Goal: Entertainment & Leisure: Consume media (video, audio)

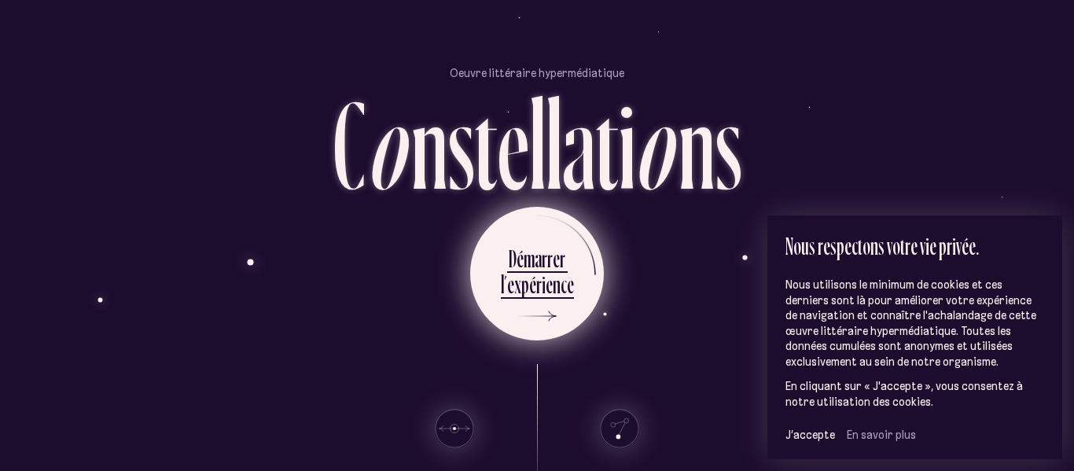
click at [544, 247] on div "r" at bounding box center [545, 258] width 6 height 31
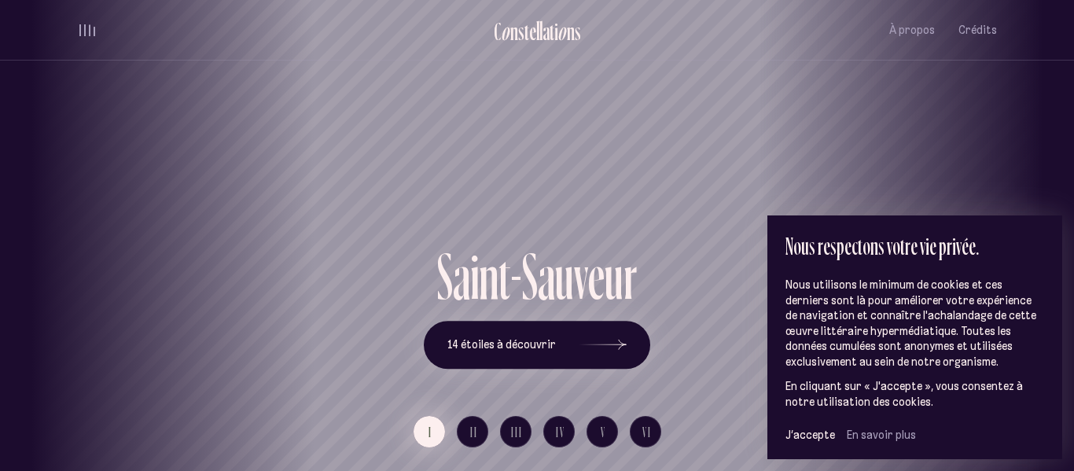
click at [432, 428] on span "I" at bounding box center [430, 431] width 4 height 13
click at [619, 340] on icon at bounding box center [602, 345] width 47 height 118
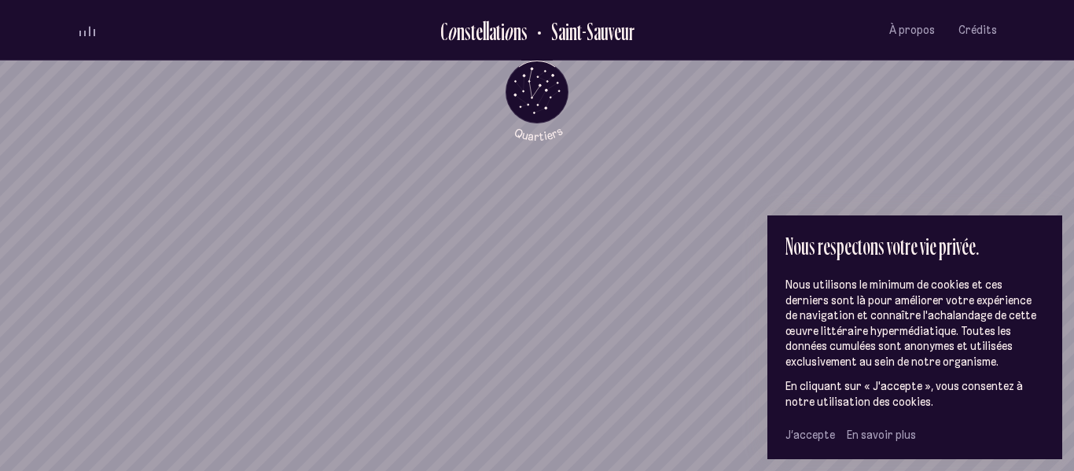
click at [798, 434] on span "J’accepte" at bounding box center [810, 435] width 50 height 14
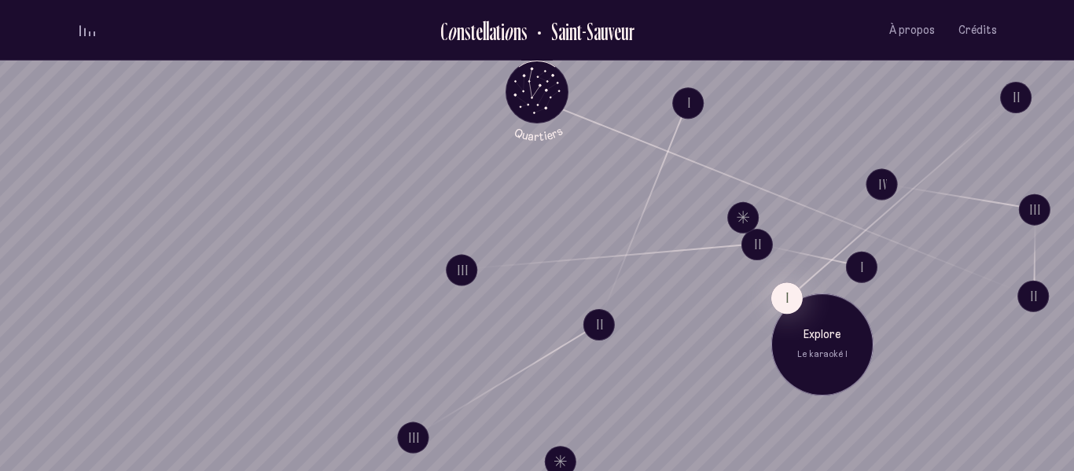
click at [802, 289] on div "I Explore Le karaoké I" at bounding box center [822, 349] width 102 height 134
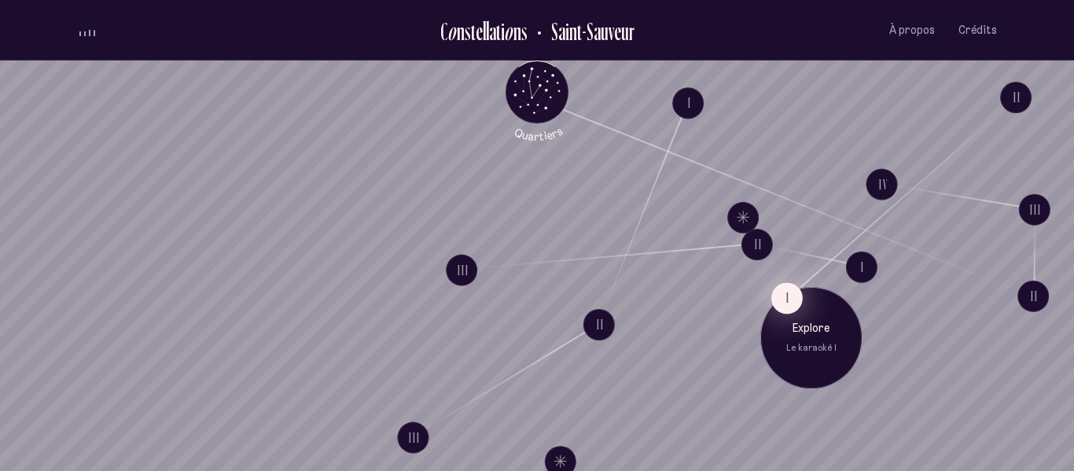
click at [792, 296] on button "I" at bounding box center [786, 297] width 31 height 31
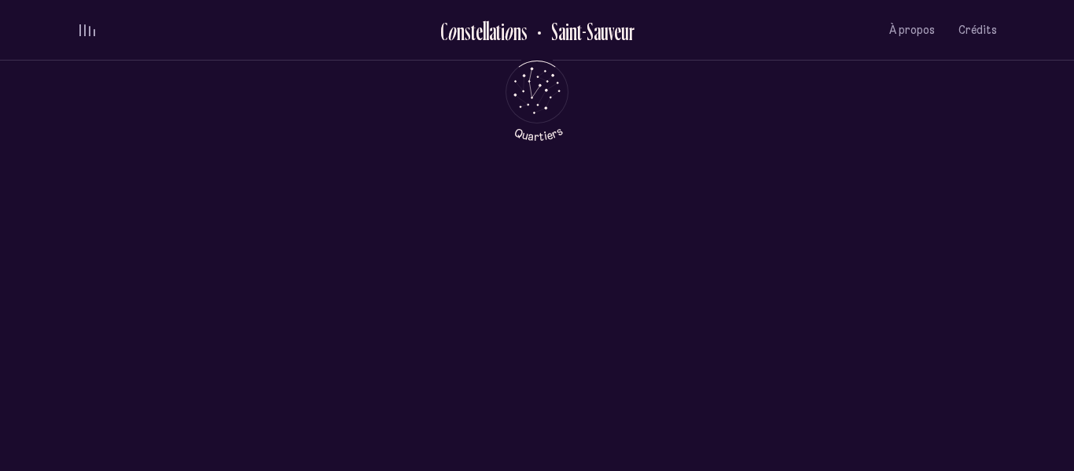
click at [792, 296] on div "L e k a r a o k é I 0:00 0:00 Jouer" at bounding box center [537, 392] width 755 height 377
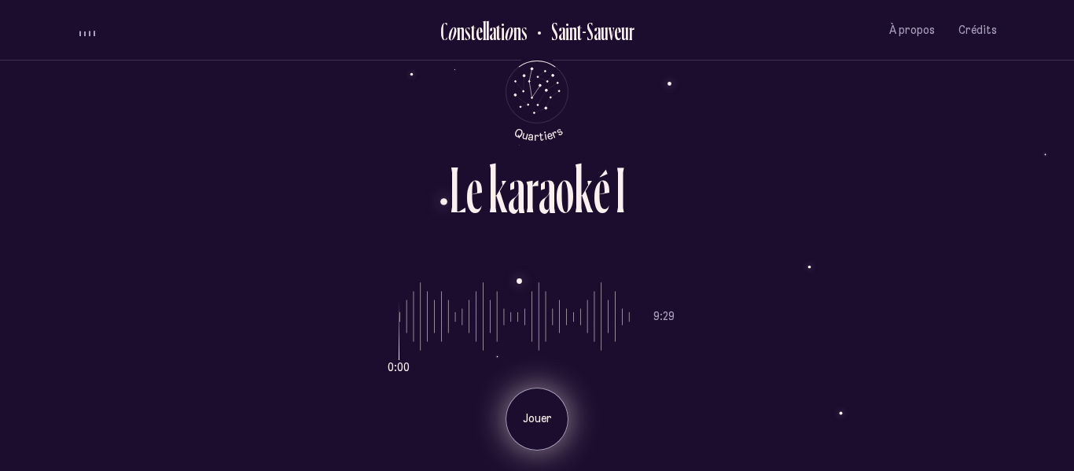
click at [544, 392] on div "Jouer" at bounding box center [537, 419] width 63 height 63
click at [535, 412] on p "Pause" at bounding box center [536, 419] width 39 height 16
click at [529, 85] on icon "Retour au menu principal" at bounding box center [536, 90] width 47 height 47
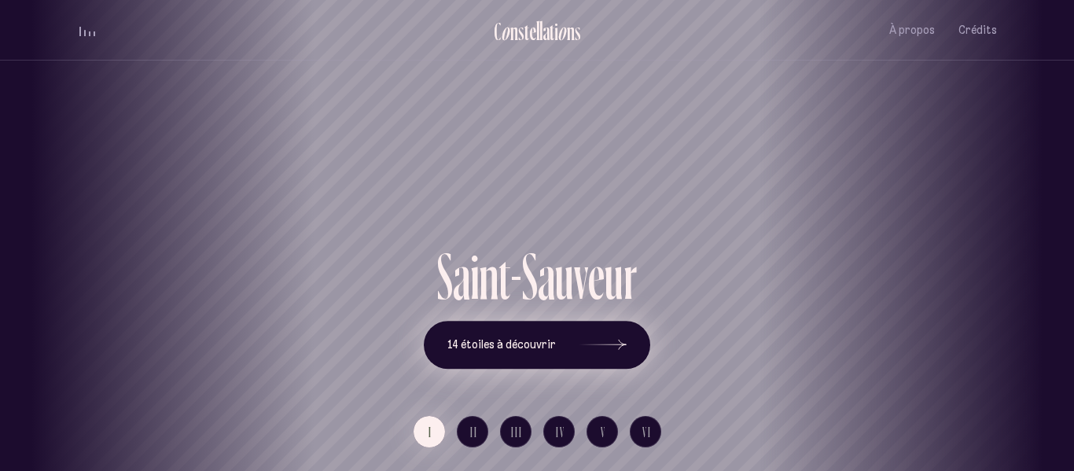
click at [598, 353] on icon at bounding box center [602, 345] width 47 height 118
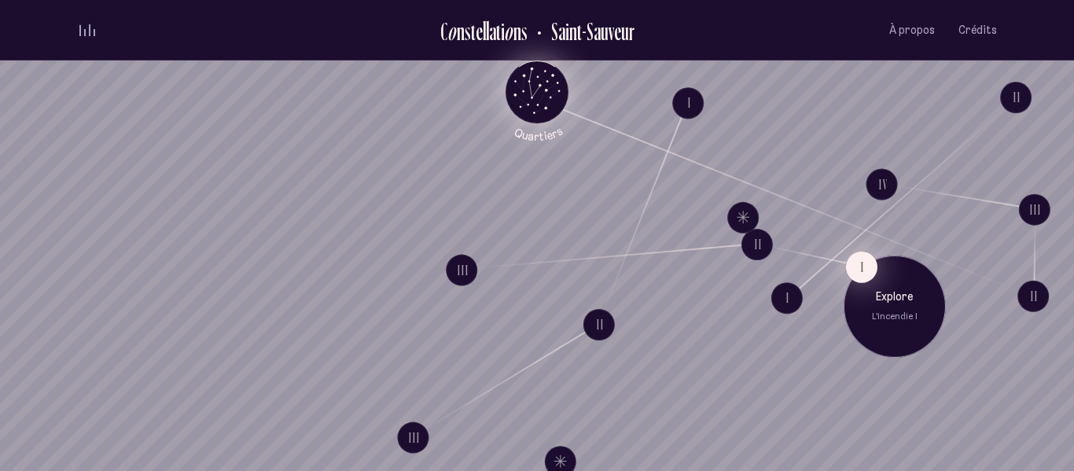
click at [850, 264] on button "I" at bounding box center [861, 266] width 31 height 31
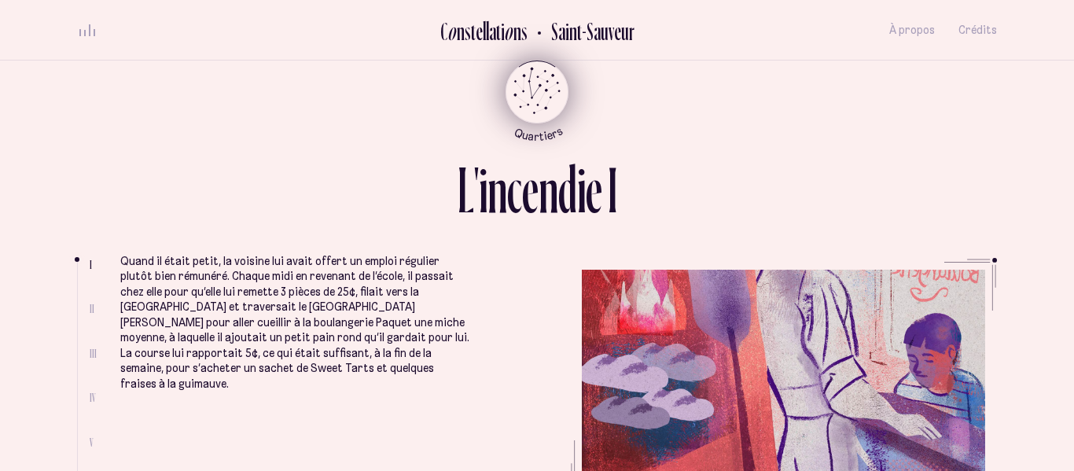
click at [552, 229] on div "L ' i n c e n d i e I" at bounding box center [538, 195] width 160 height 77
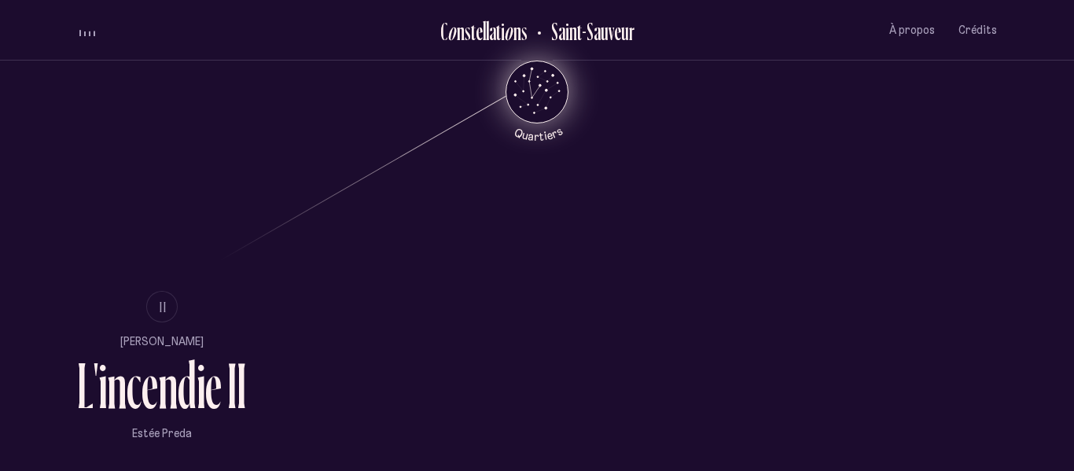
scroll to position [871, 0]
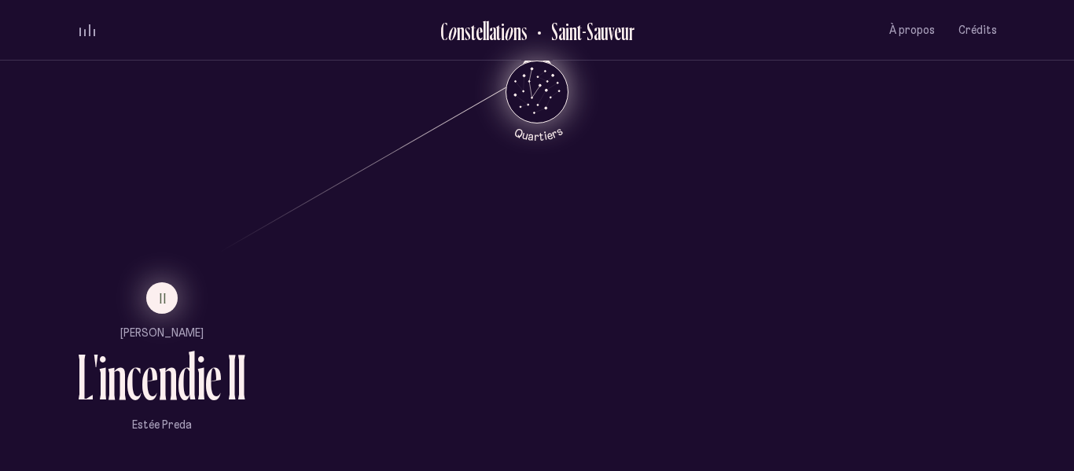
click at [154, 303] on button "II" at bounding box center [161, 297] width 31 height 31
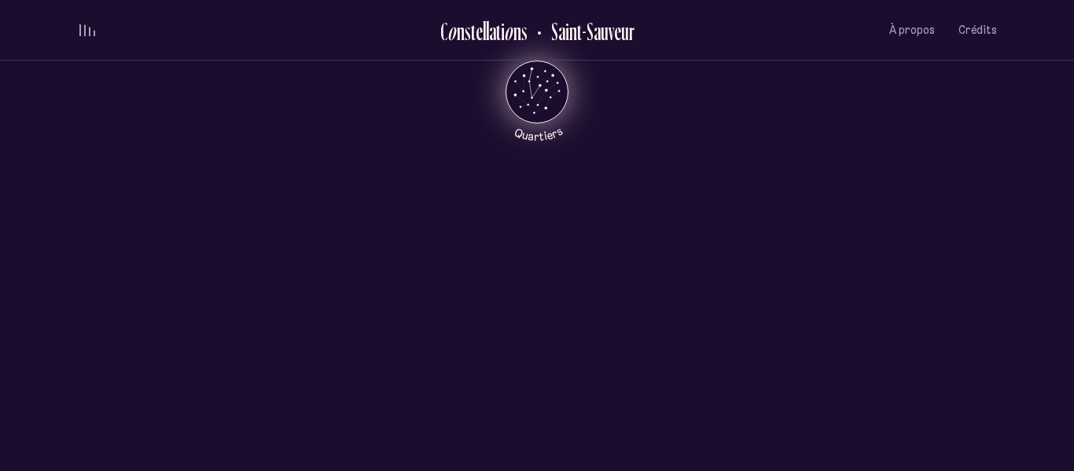
scroll to position [0, 0]
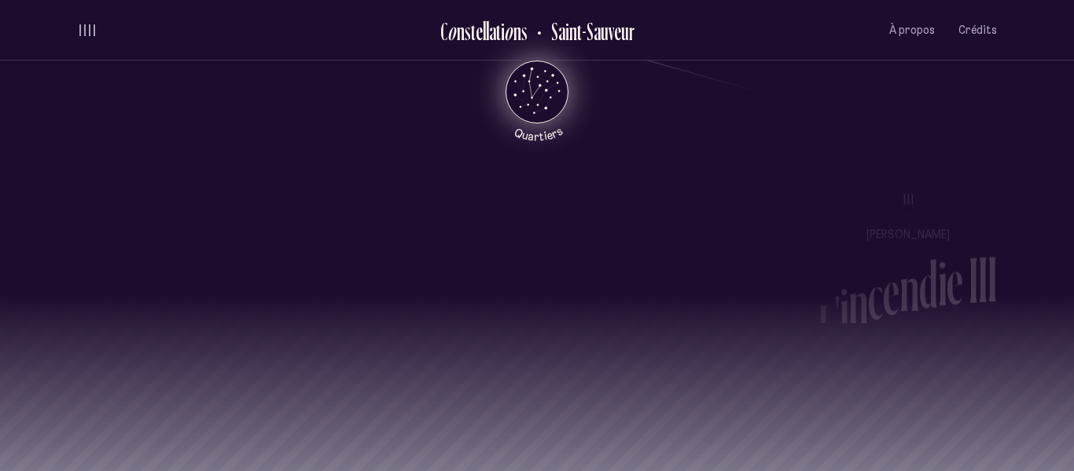
scroll to position [1408, 0]
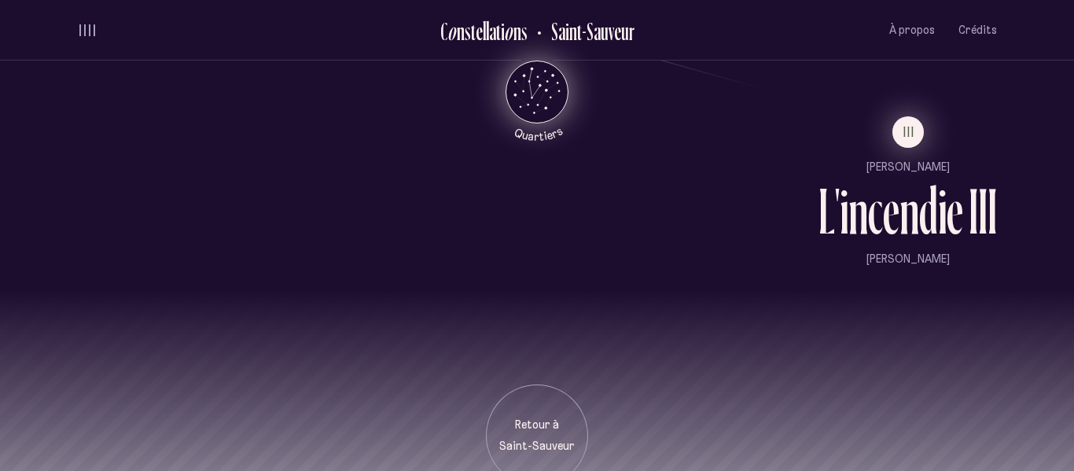
click at [919, 127] on button "III" at bounding box center [907, 131] width 31 height 31
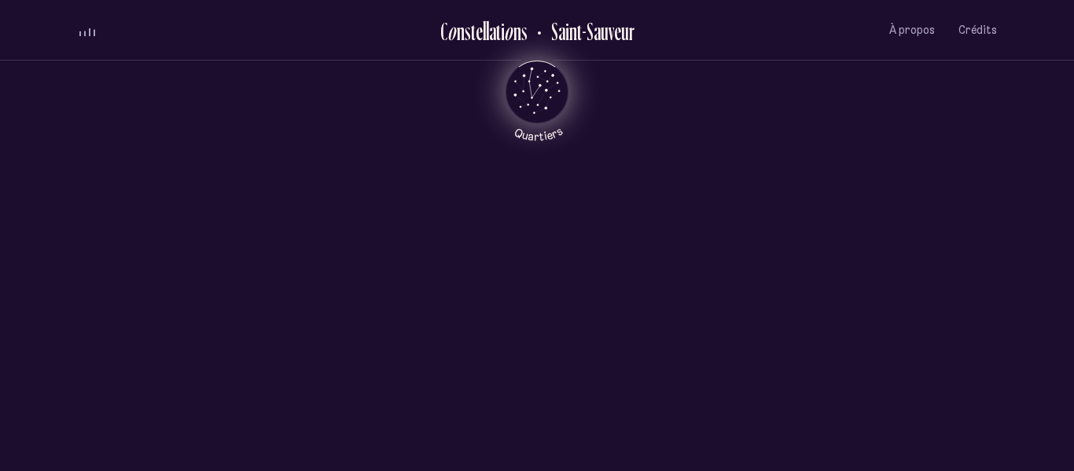
scroll to position [0, 0]
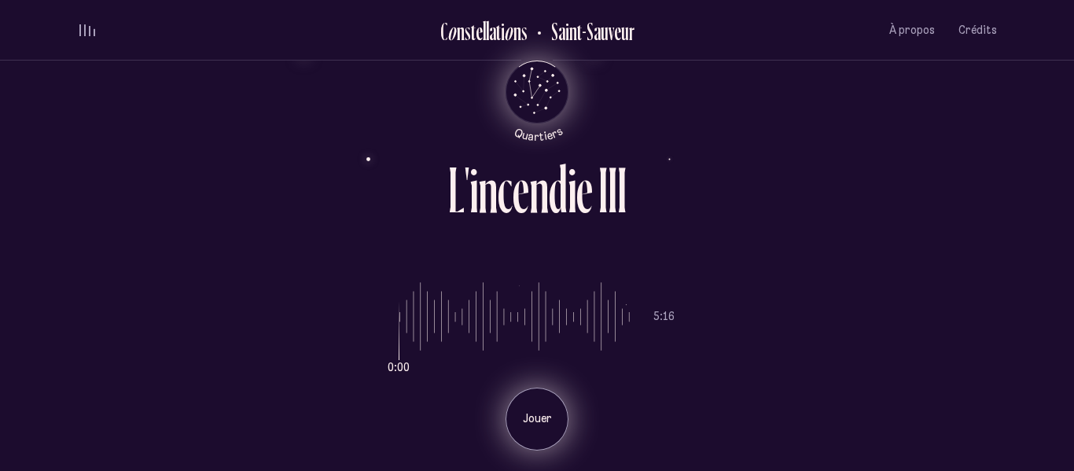
click at [517, 399] on div "Jouer" at bounding box center [537, 419] width 63 height 63
click at [517, 399] on div "Pause" at bounding box center [537, 419] width 63 height 63
click at [517, 399] on div "Jouer" at bounding box center [537, 419] width 63 height 63
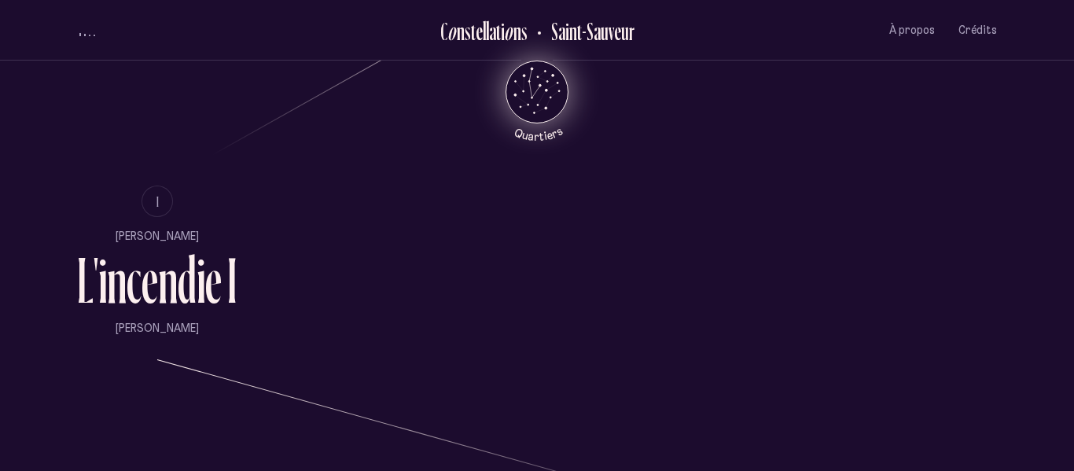
scroll to position [1463, 0]
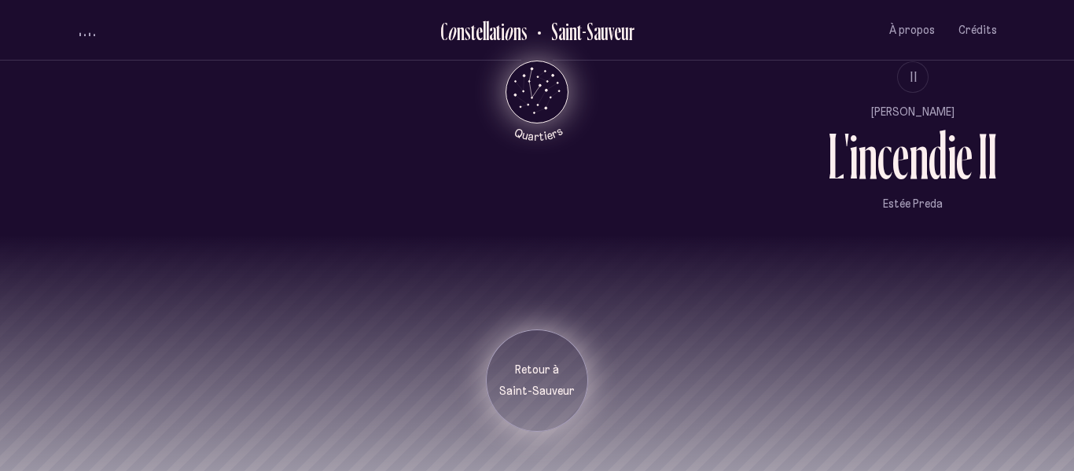
click at [508, 388] on p "Saint-Sauveur" at bounding box center [537, 392] width 79 height 16
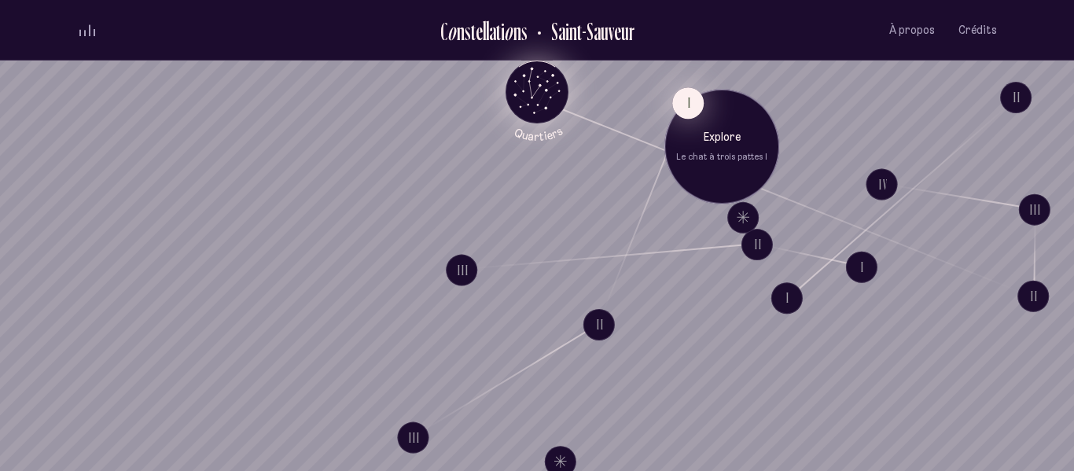
click at [688, 100] on button "I" at bounding box center [687, 102] width 31 height 31
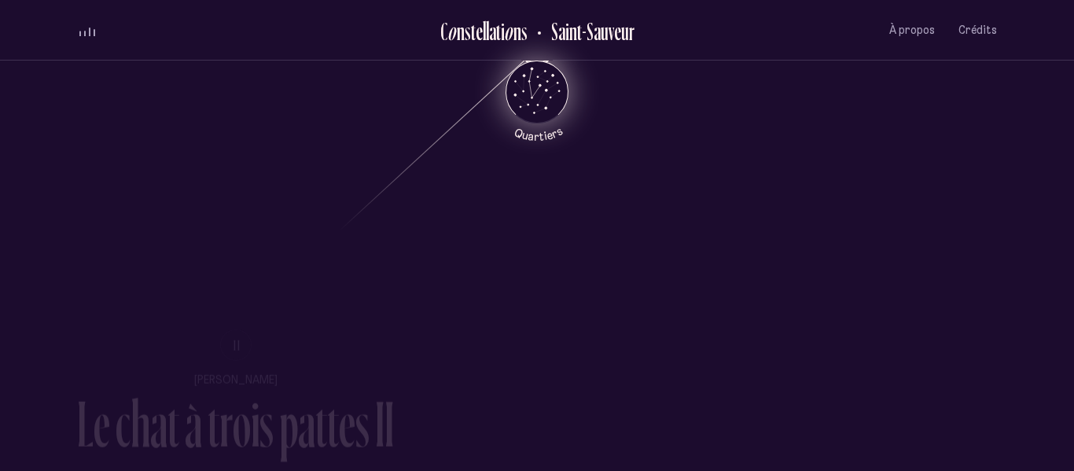
scroll to position [896, 0]
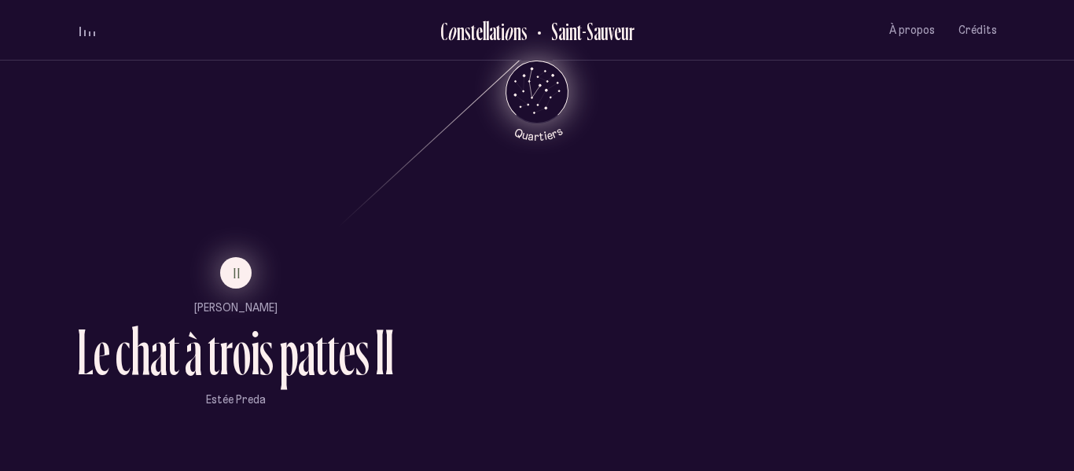
click at [233, 267] on span "II" at bounding box center [237, 273] width 8 height 13
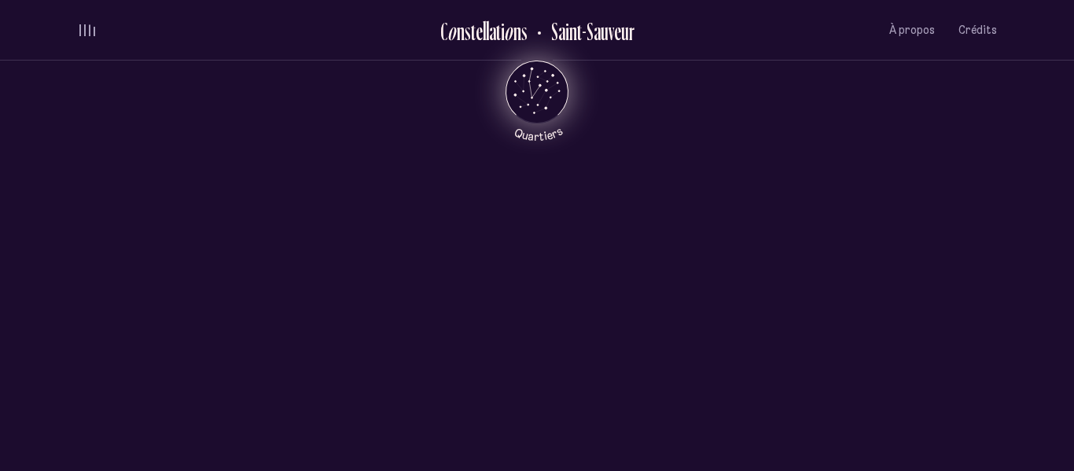
scroll to position [0, 0]
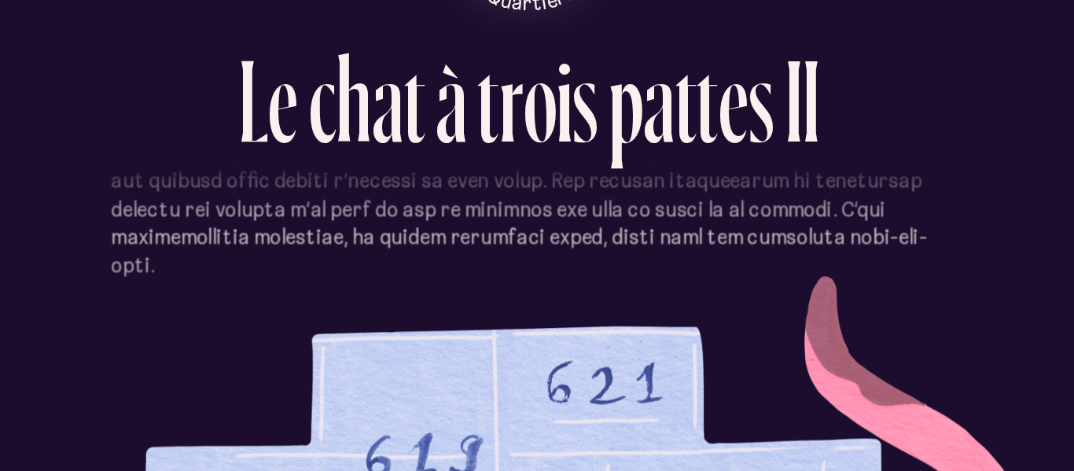
scroll to position [555, 0]
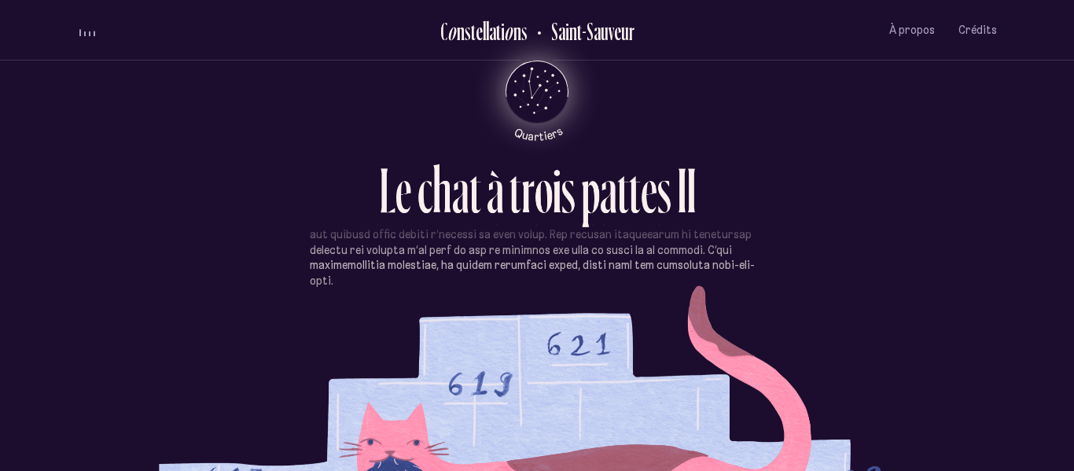
click at [651, 248] on div "L e c h a t à t r o i s p a t t e s I I" at bounding box center [537, 207] width 920 height 101
click at [1036, 241] on div "L e c h a t à t r o i s p a t t e s I I Les gens du 617 et du 619 m’aiment bien…" at bounding box center [537, 235] width 1074 height 471
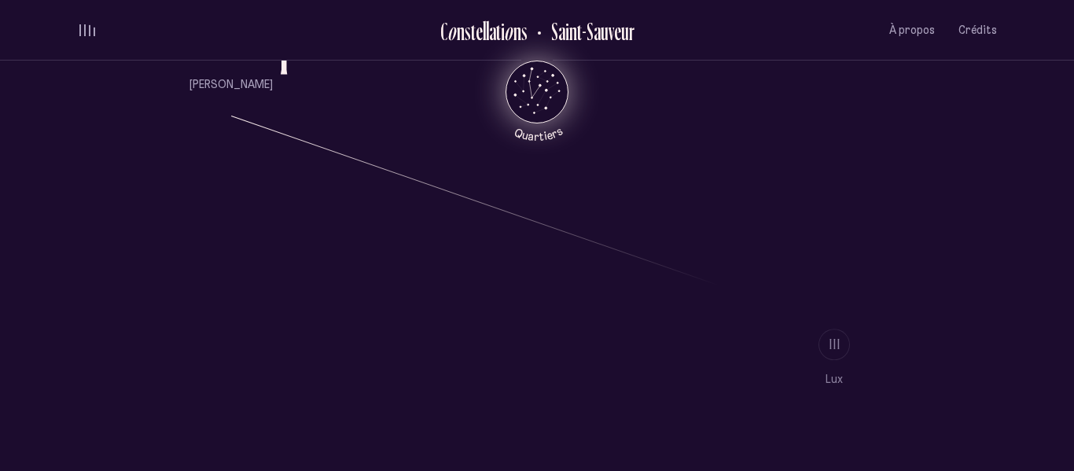
scroll to position [1214, 0]
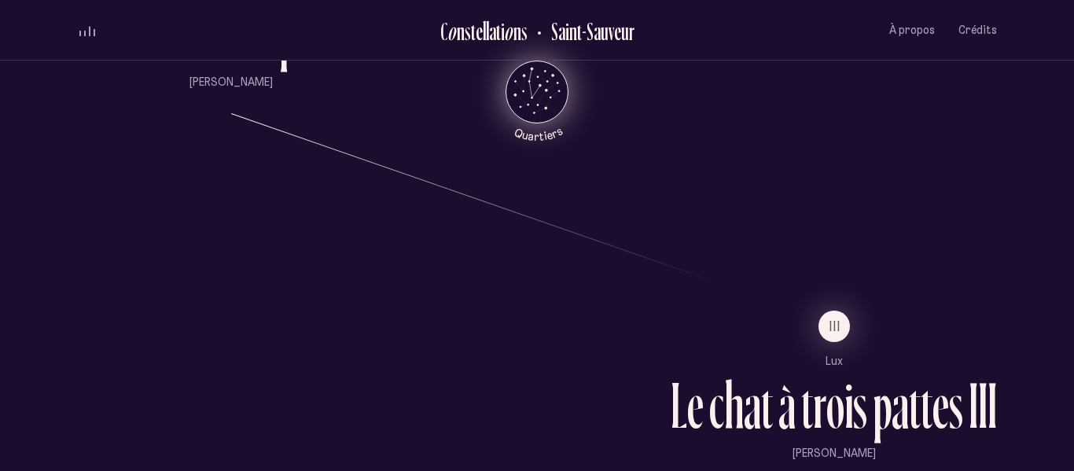
click at [816, 340] on li "III" at bounding box center [834, 326] width 326 height 31
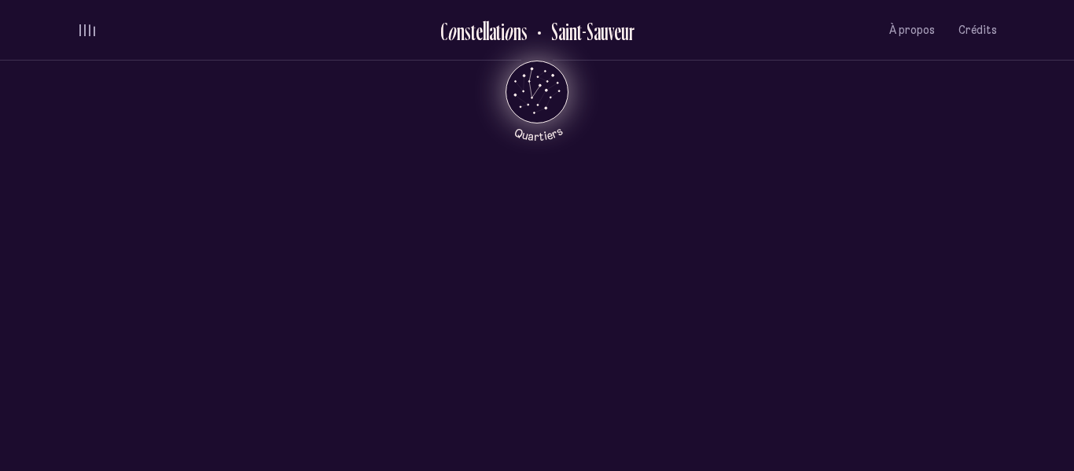
scroll to position [0, 0]
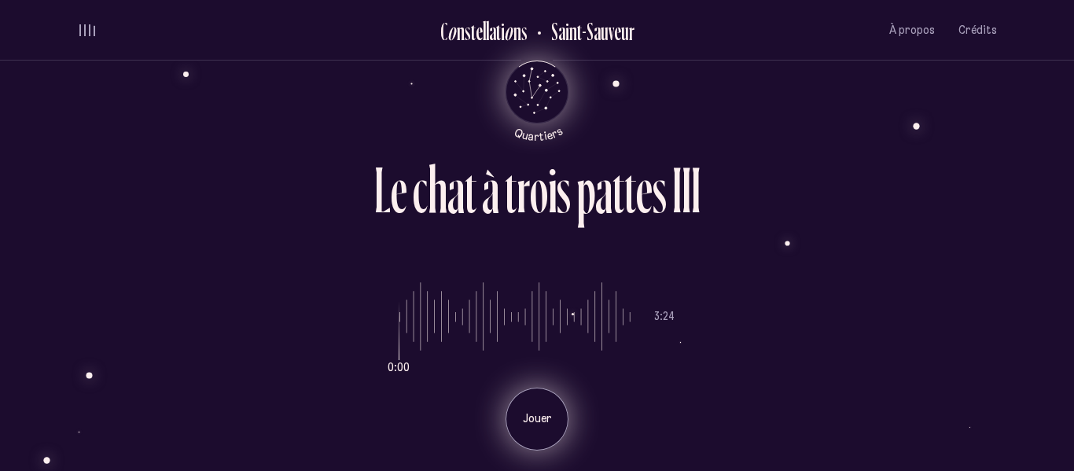
click at [535, 416] on p "Jouer" at bounding box center [536, 419] width 39 height 16
click at [535, 416] on p "Pause" at bounding box center [536, 419] width 39 height 16
